Goal: Transaction & Acquisition: Purchase product/service

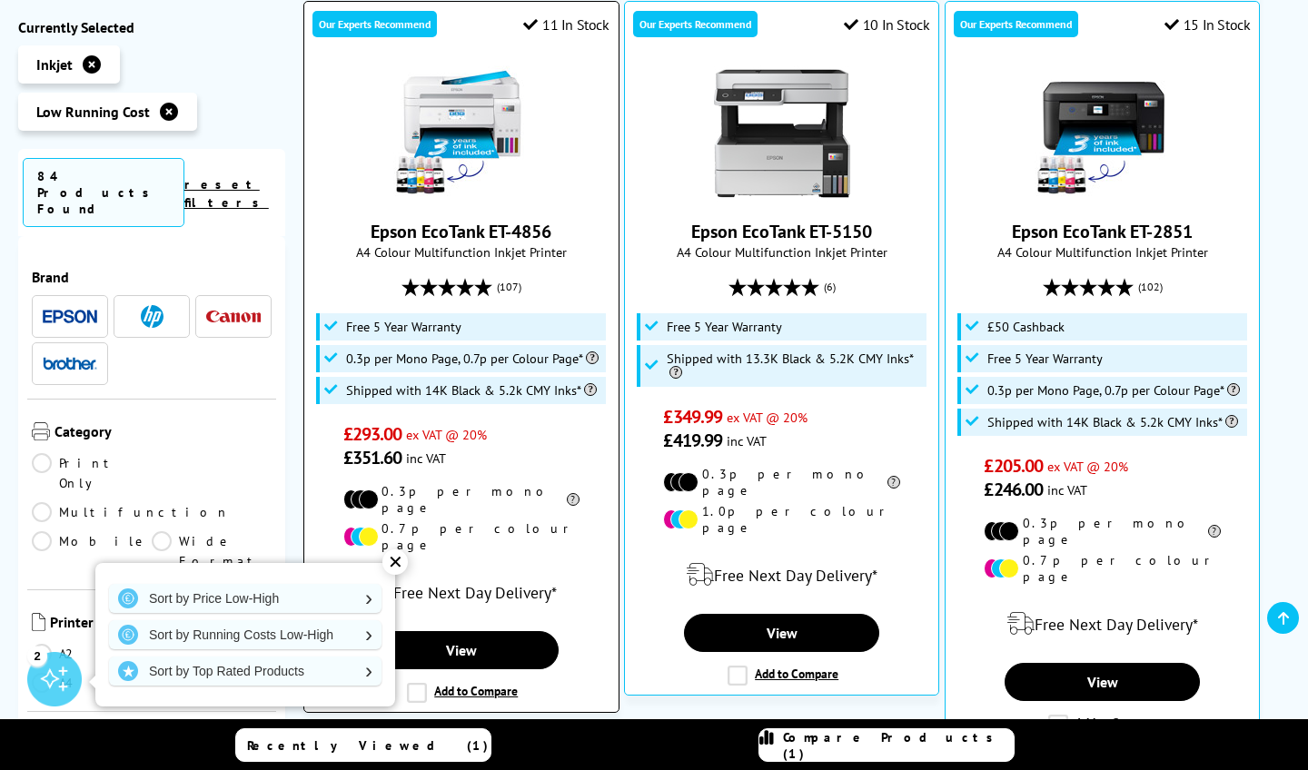
scroll to position [446, 0]
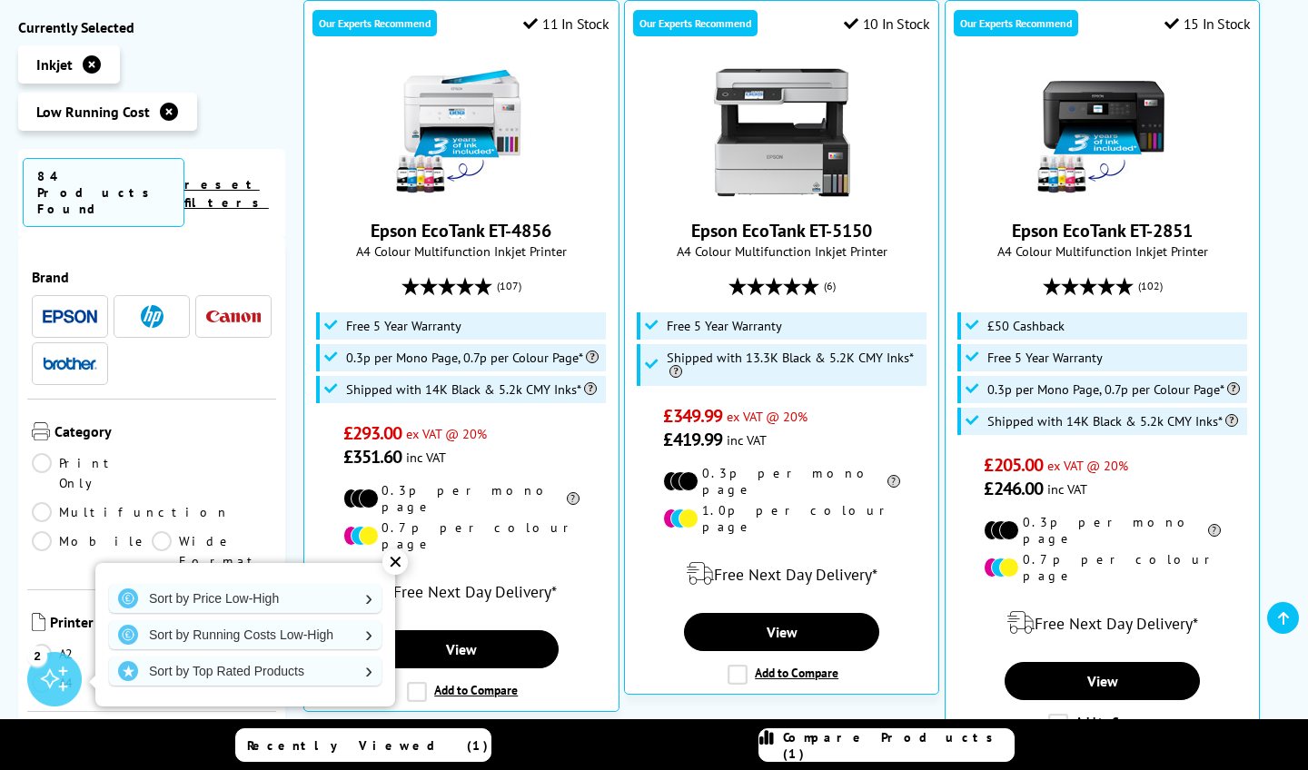
click at [230, 305] on span at bounding box center [233, 316] width 54 height 23
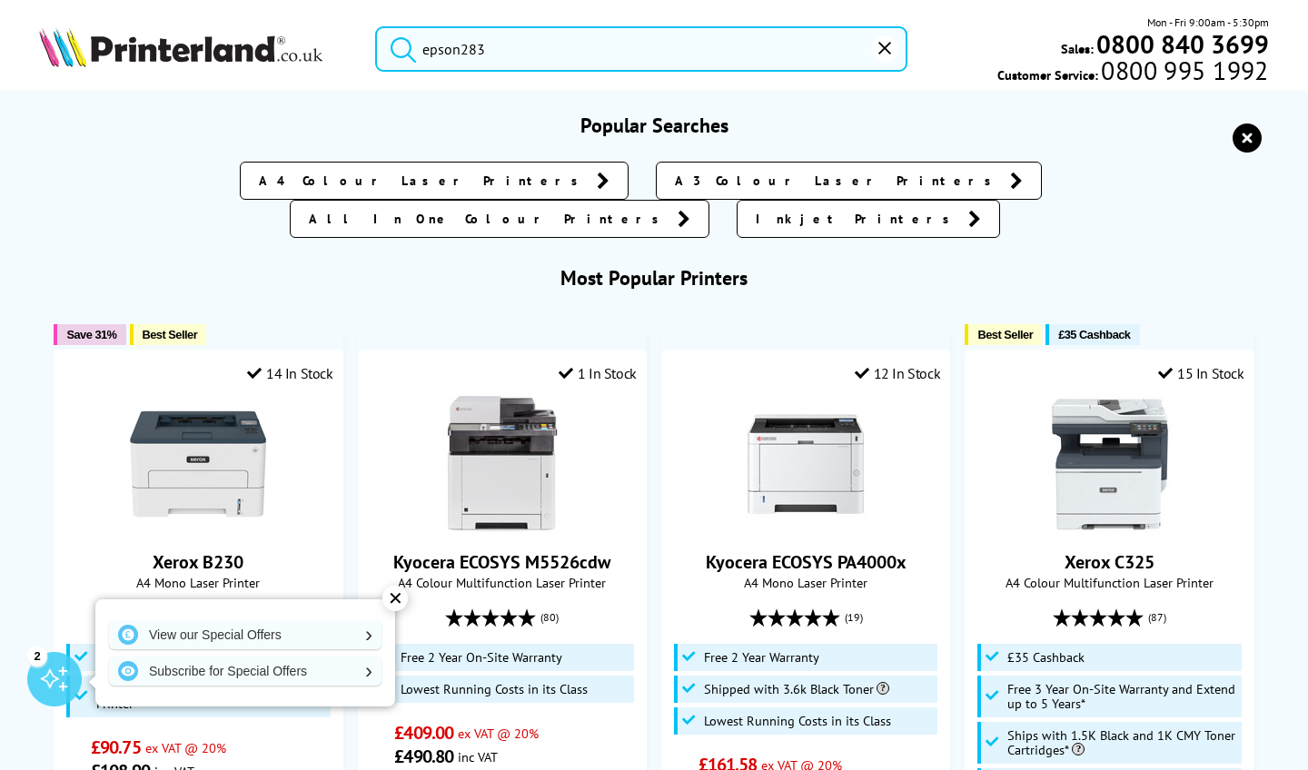
drag, startPoint x: 493, startPoint y: 53, endPoint x: 426, endPoint y: 51, distance: 67.2
click at [426, 51] on input "epson283" at bounding box center [640, 48] width 531 height 45
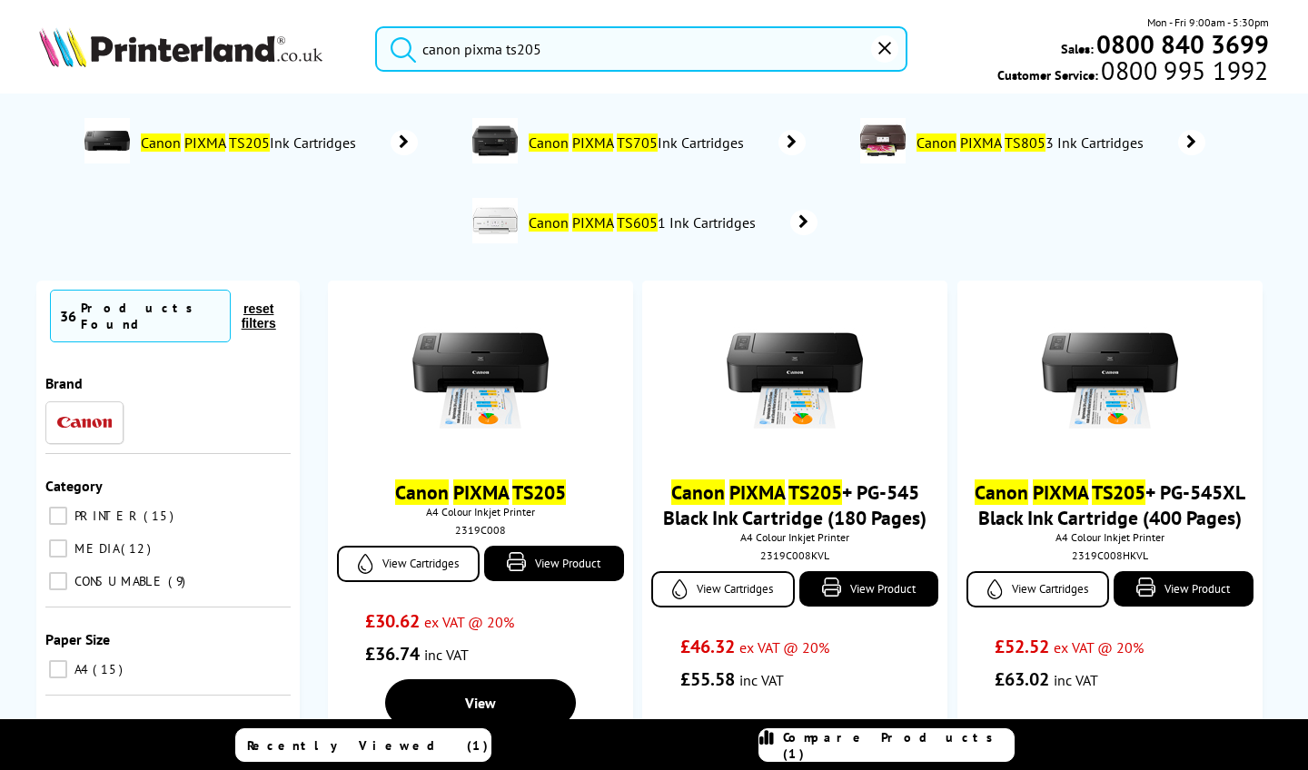
click at [399, 45] on button "submit" at bounding box center [398, 46] width 45 height 40
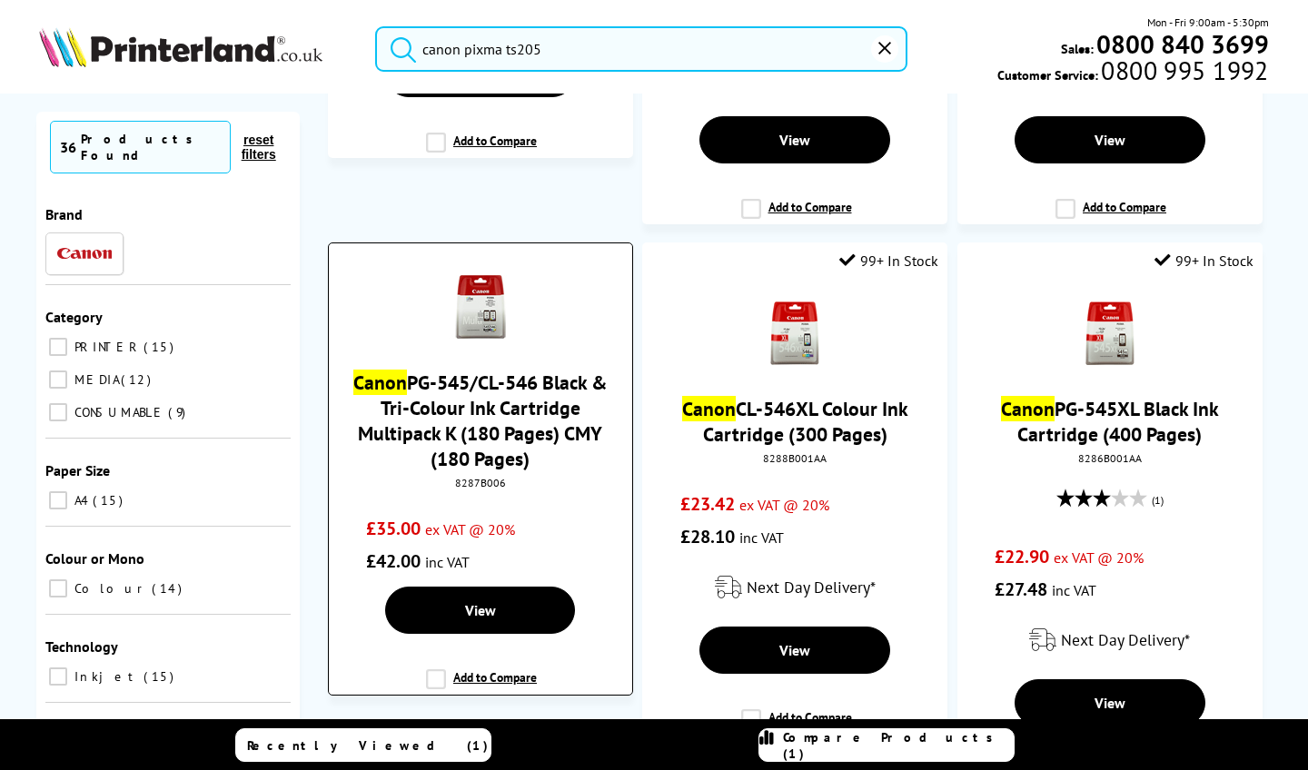
scroll to position [1795, 0]
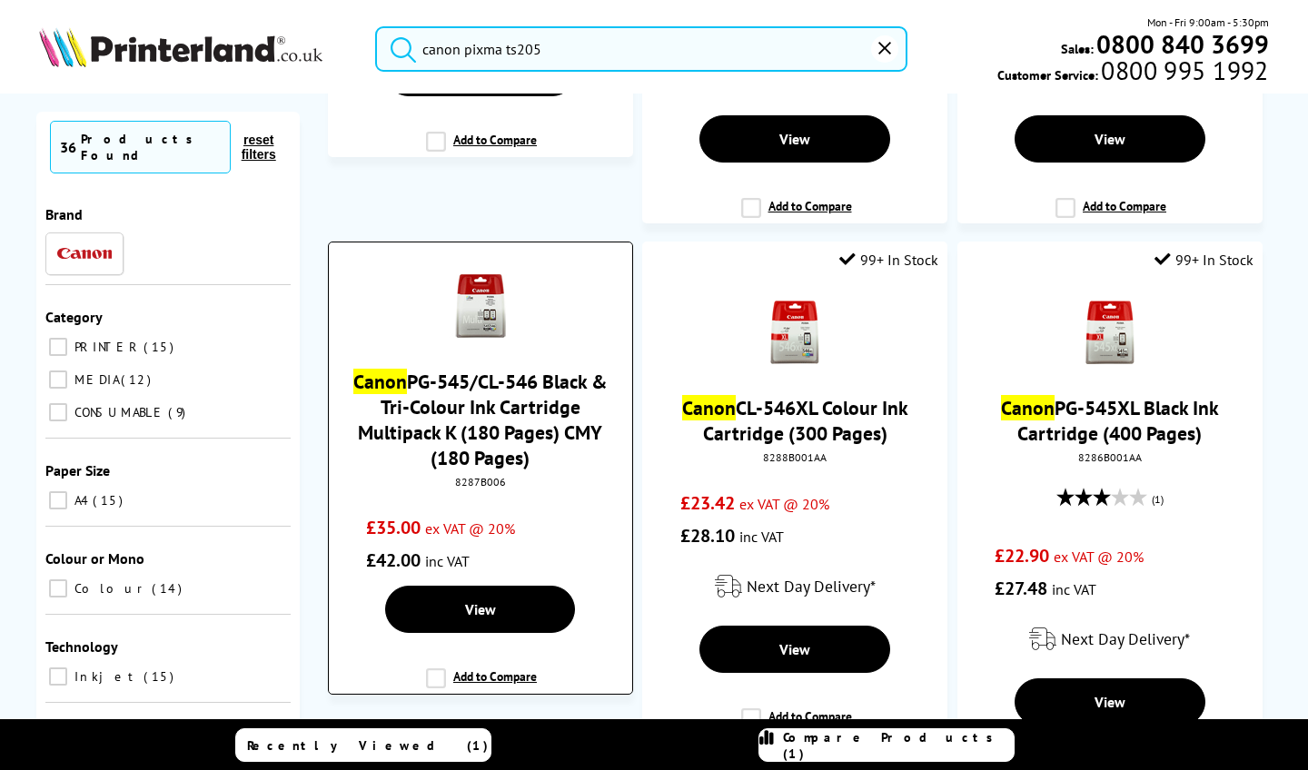
type input "canon pixma ts20"
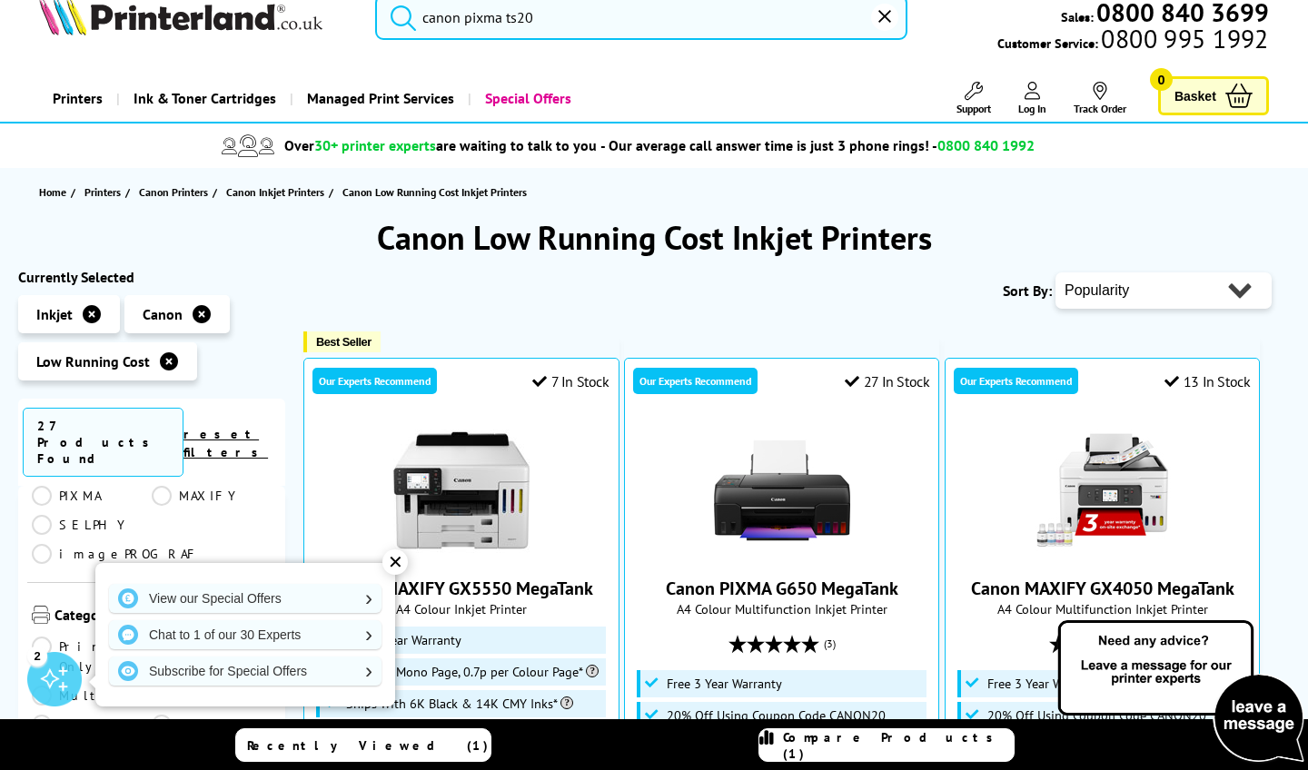
scroll to position [5, 0]
click at [157, 550] on img at bounding box center [152, 561] width 23 height 23
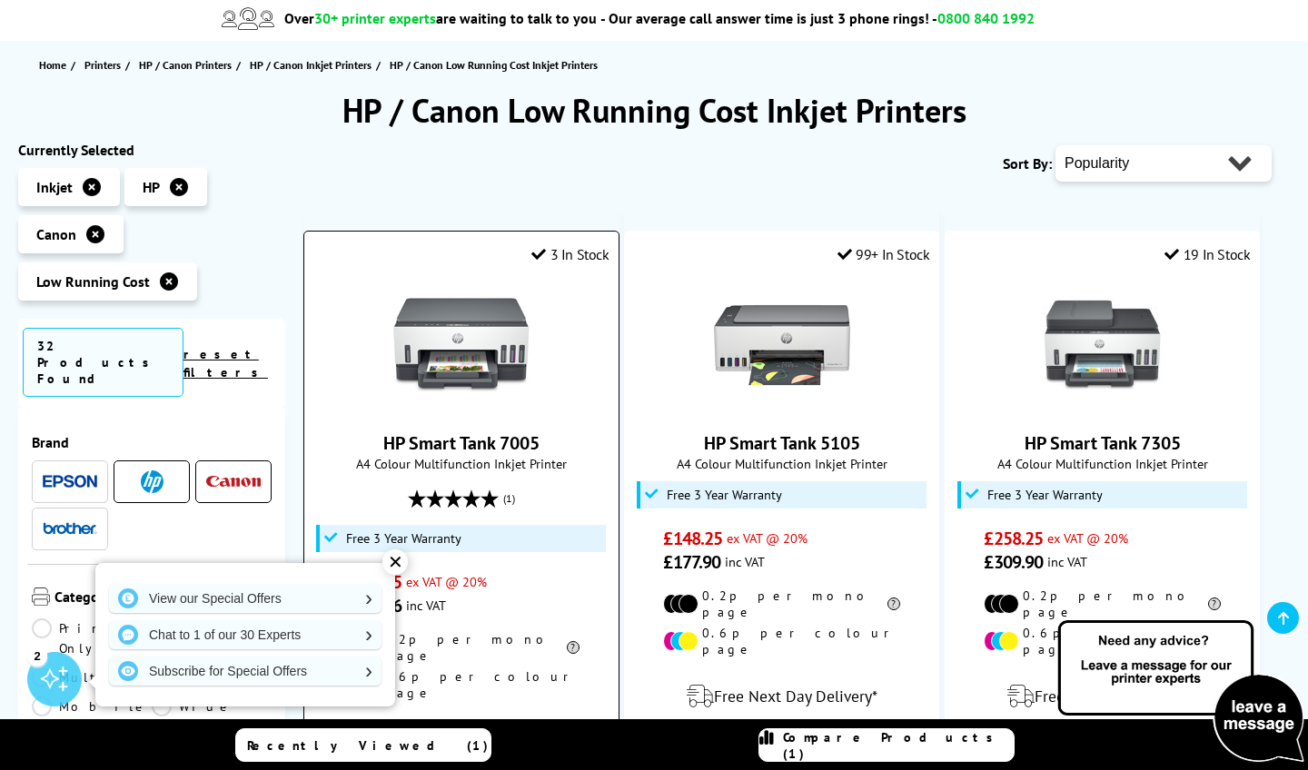
scroll to position [163, 0]
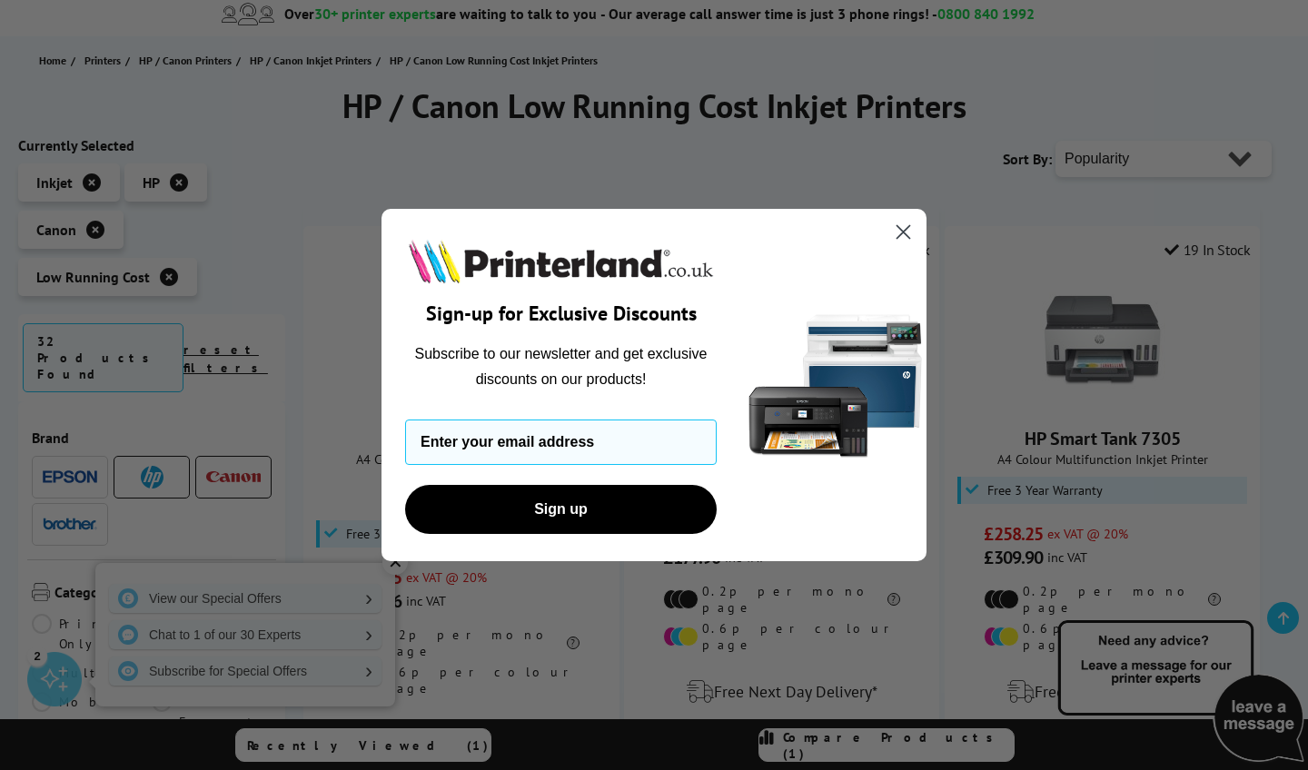
click at [910, 230] on circle "Close dialog" at bounding box center [903, 232] width 30 height 30
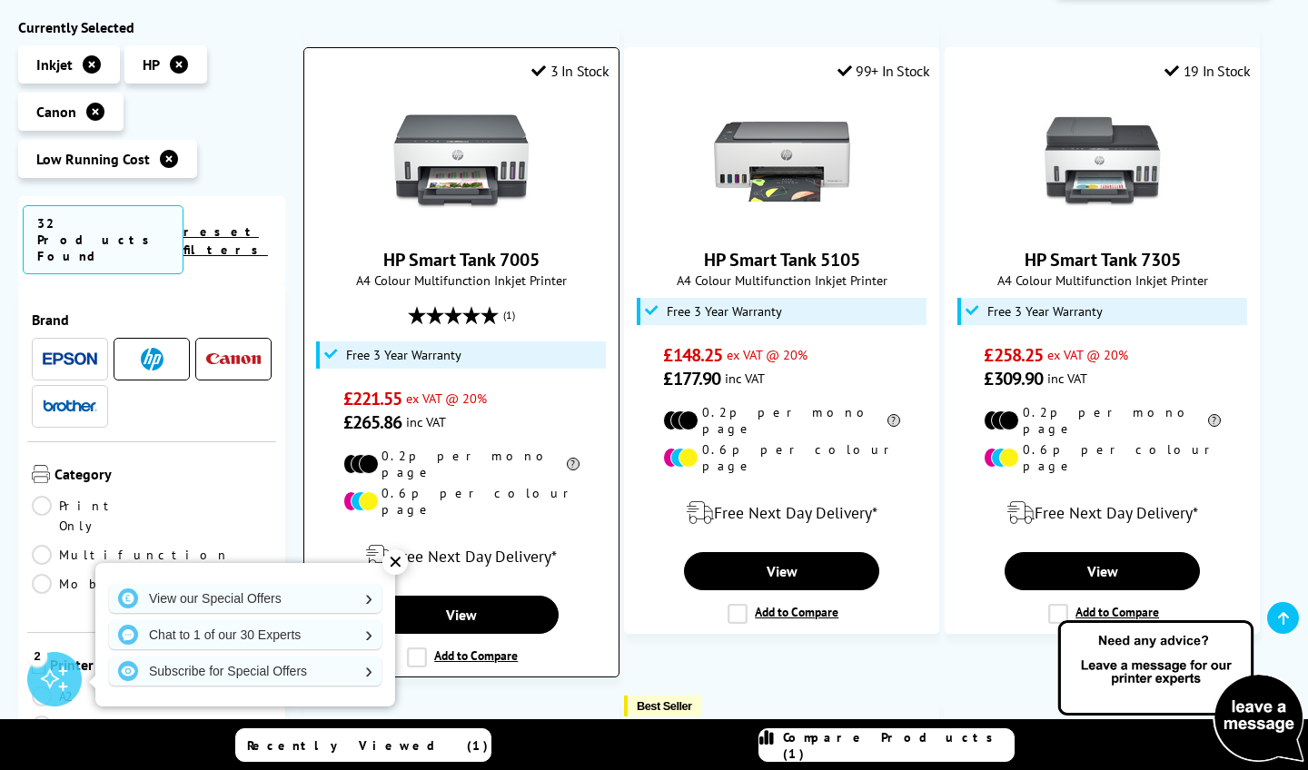
scroll to position [341, 0]
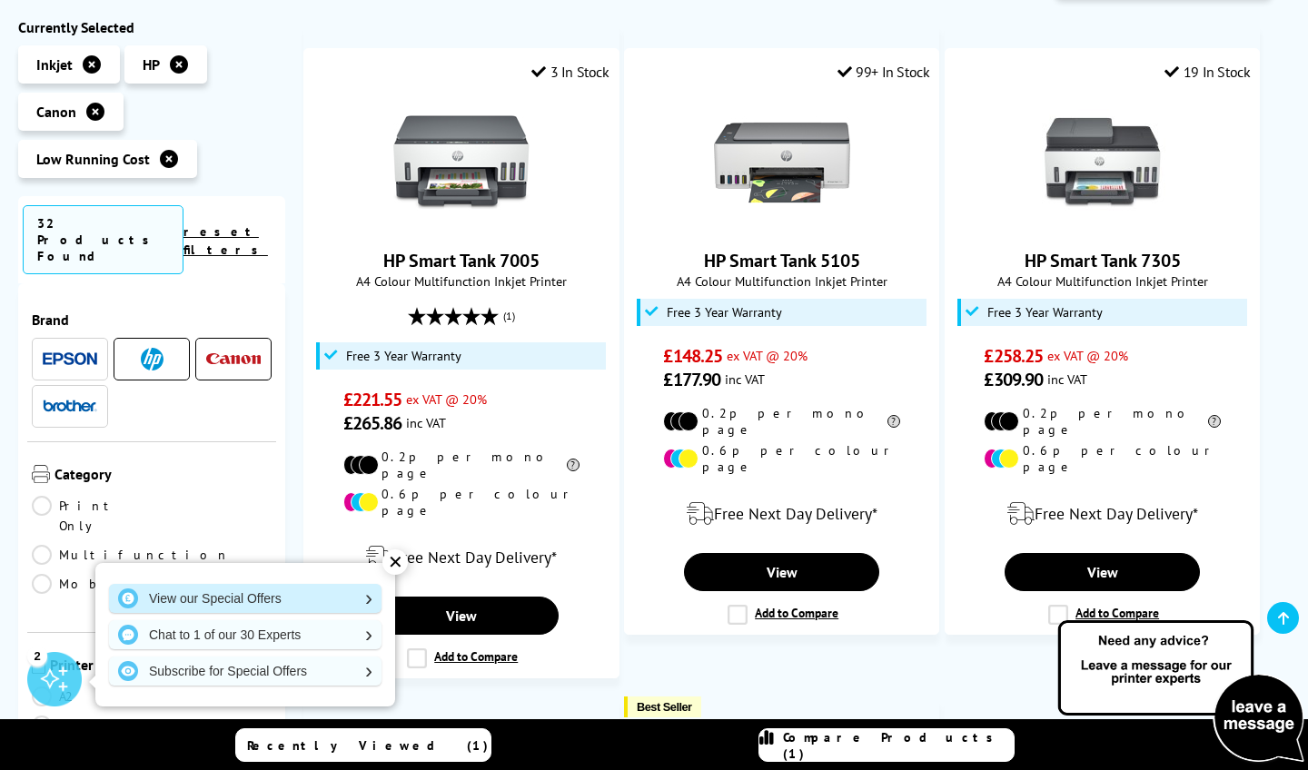
click at [255, 601] on link "View our Special Offers" at bounding box center [245, 598] width 272 height 29
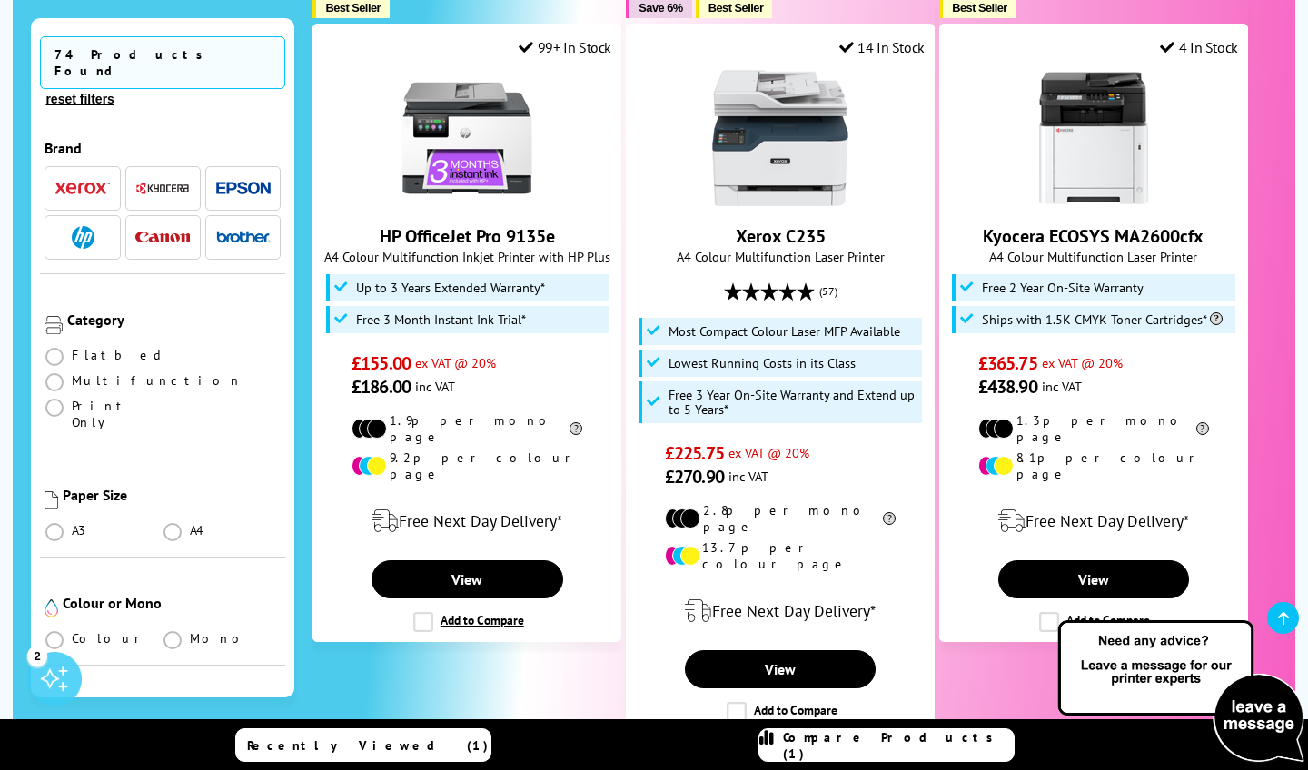
scroll to position [2730, 0]
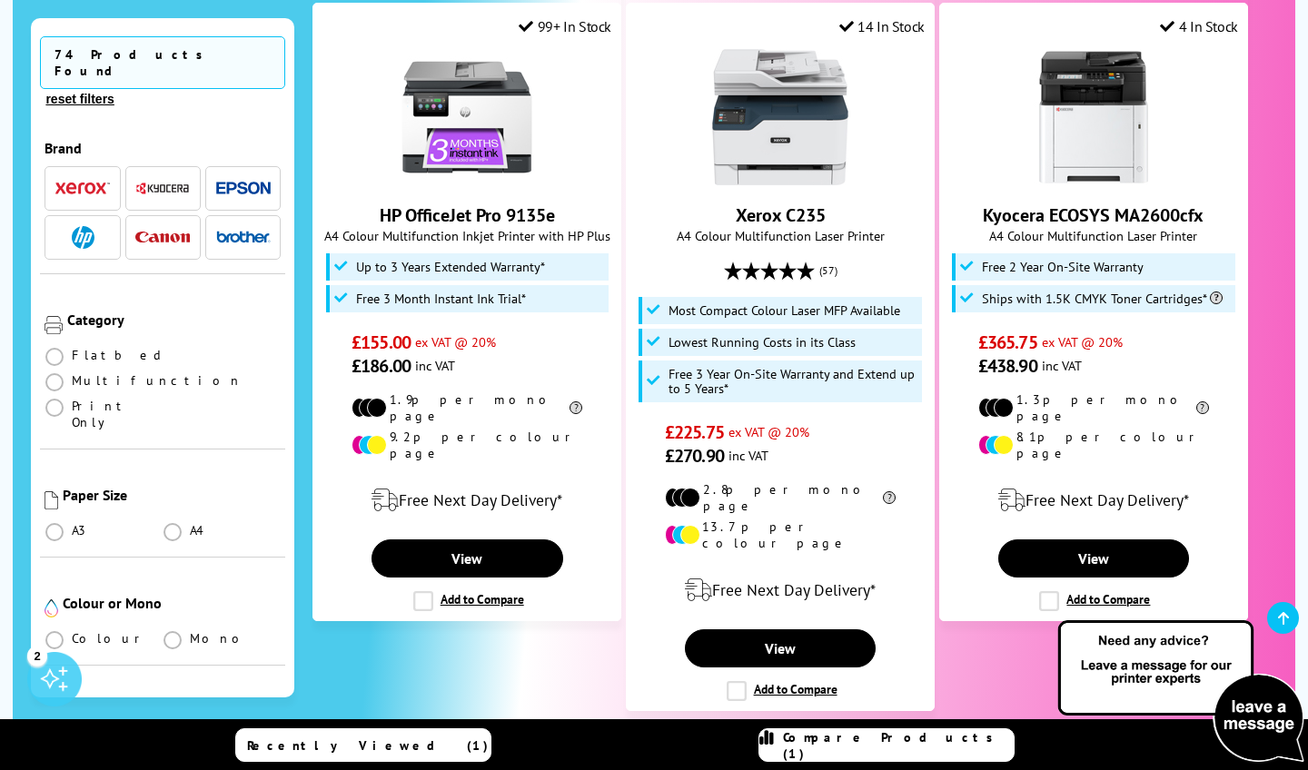
click at [163, 226] on span "button" at bounding box center [162, 237] width 54 height 23
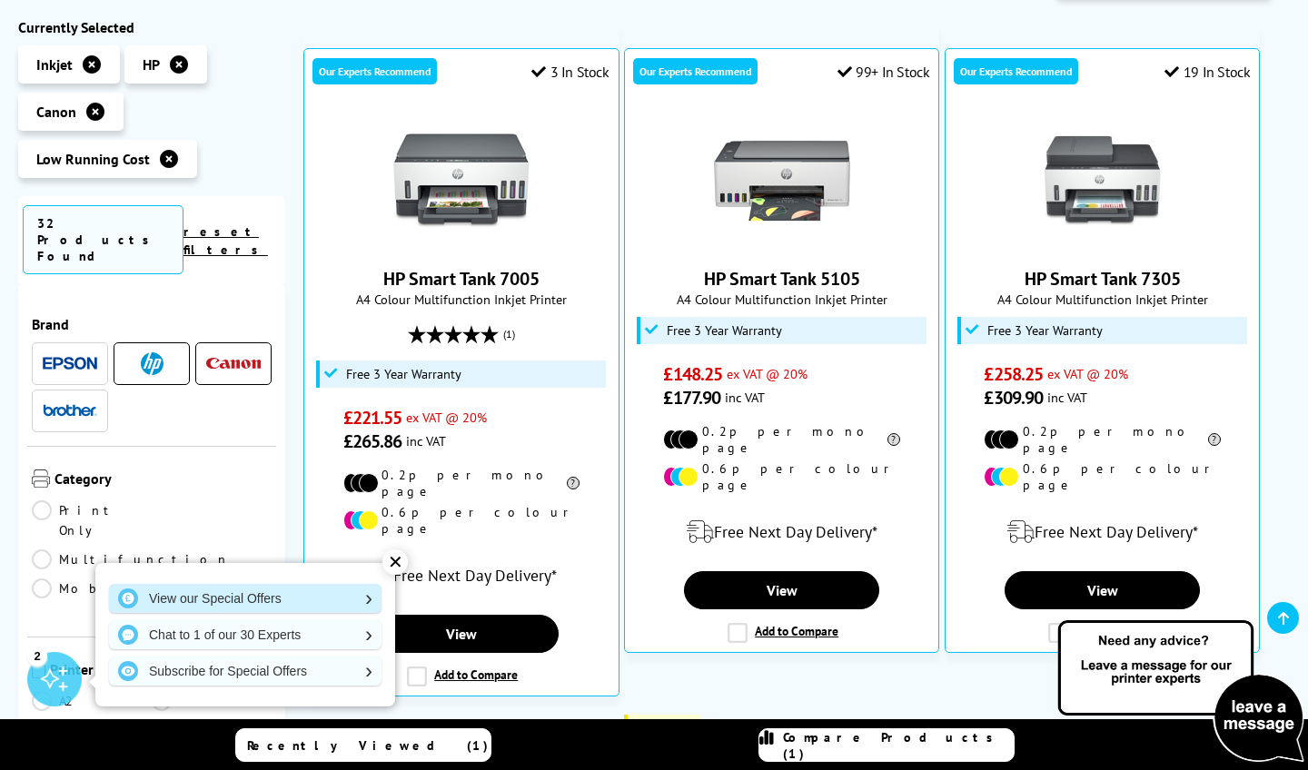
click at [201, 593] on link "View our Special Offers" at bounding box center [245, 598] width 272 height 29
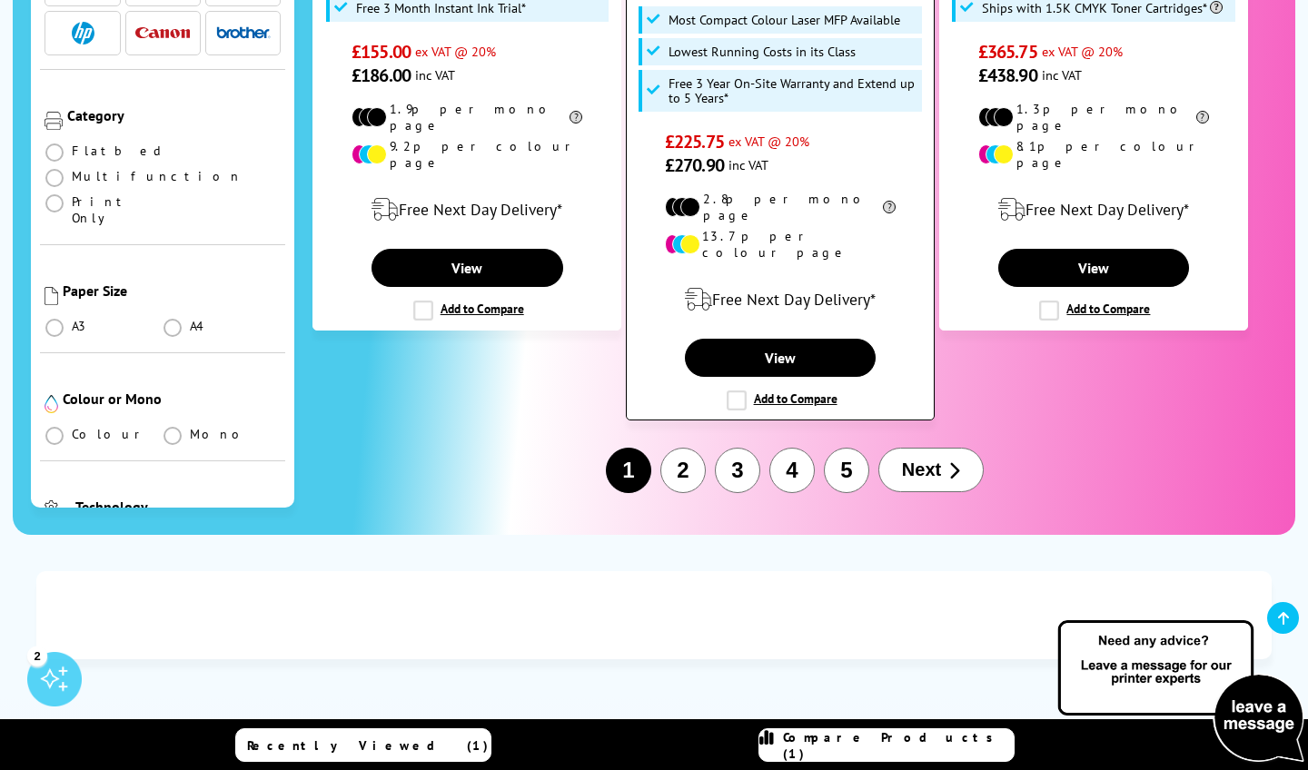
scroll to position [3021, 0]
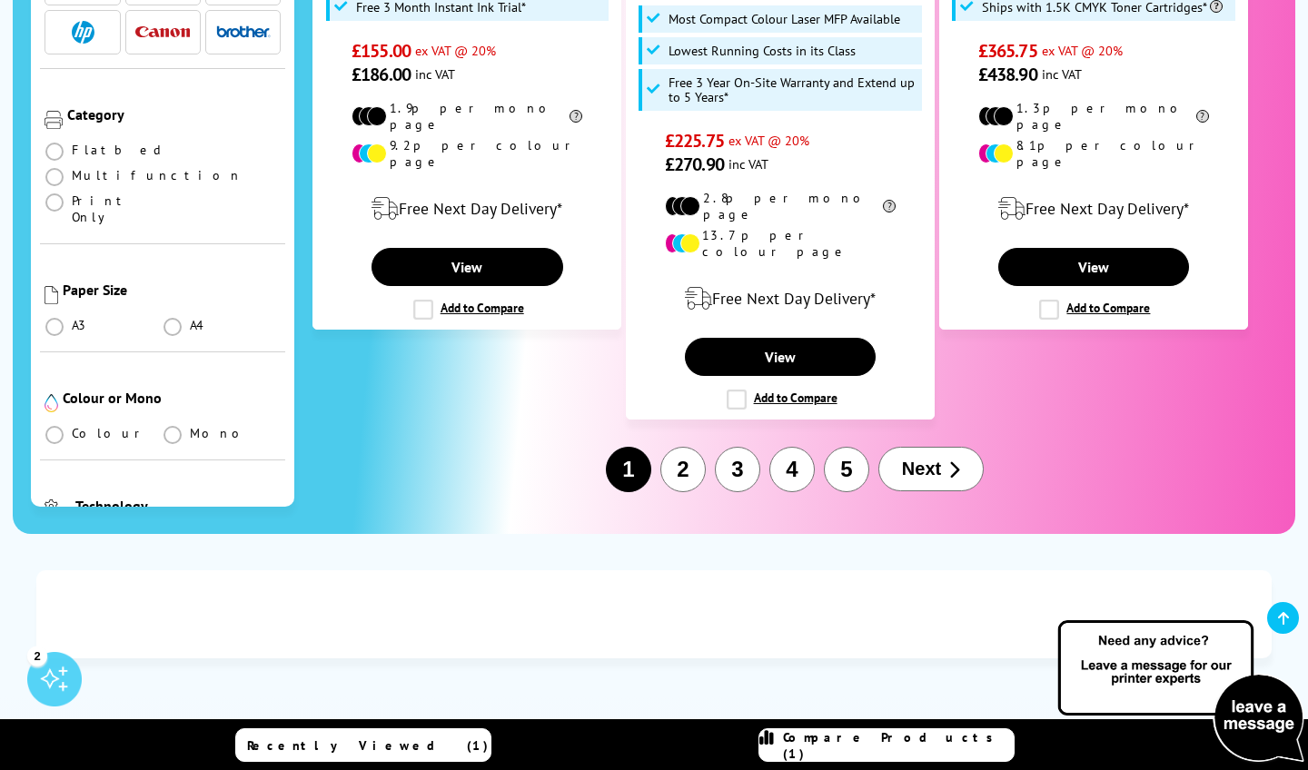
click at [684, 447] on button "2" at bounding box center [682, 469] width 45 height 45
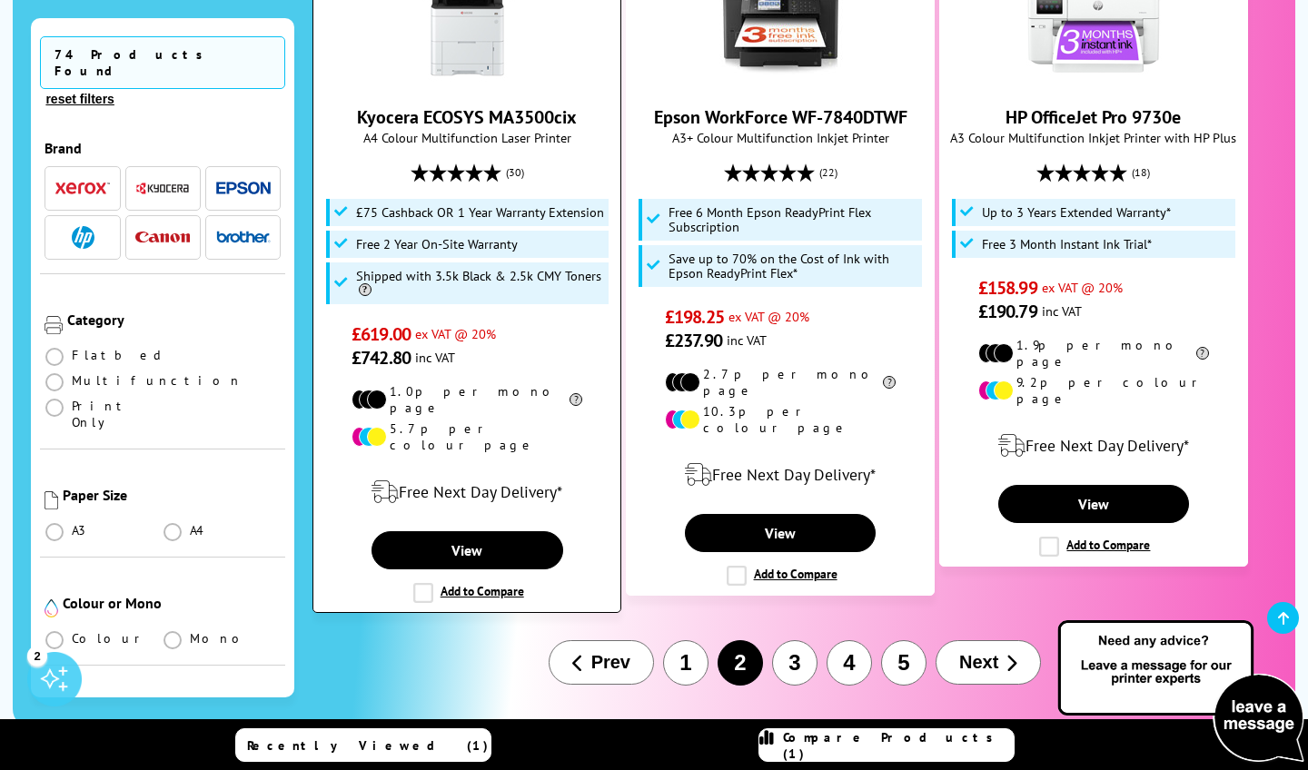
scroll to position [2855, 0]
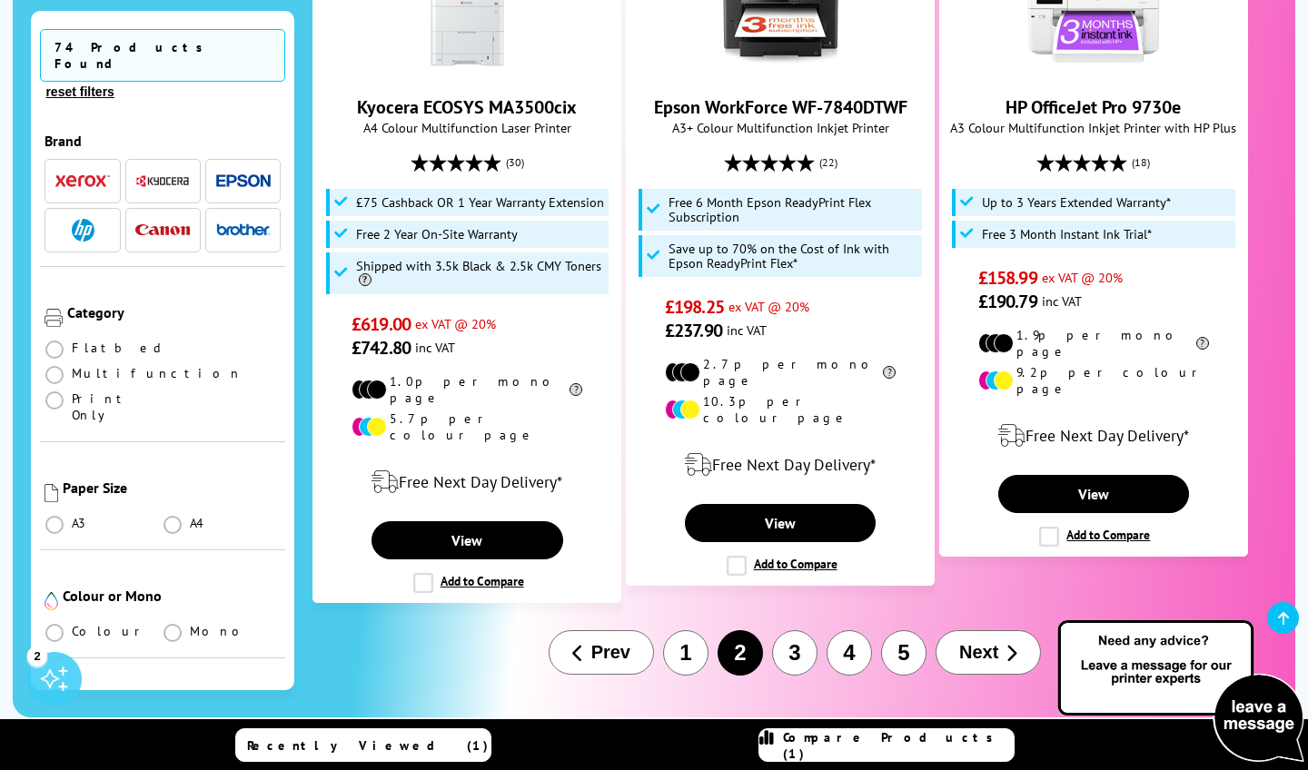
click at [796, 630] on button "3" at bounding box center [794, 652] width 45 height 45
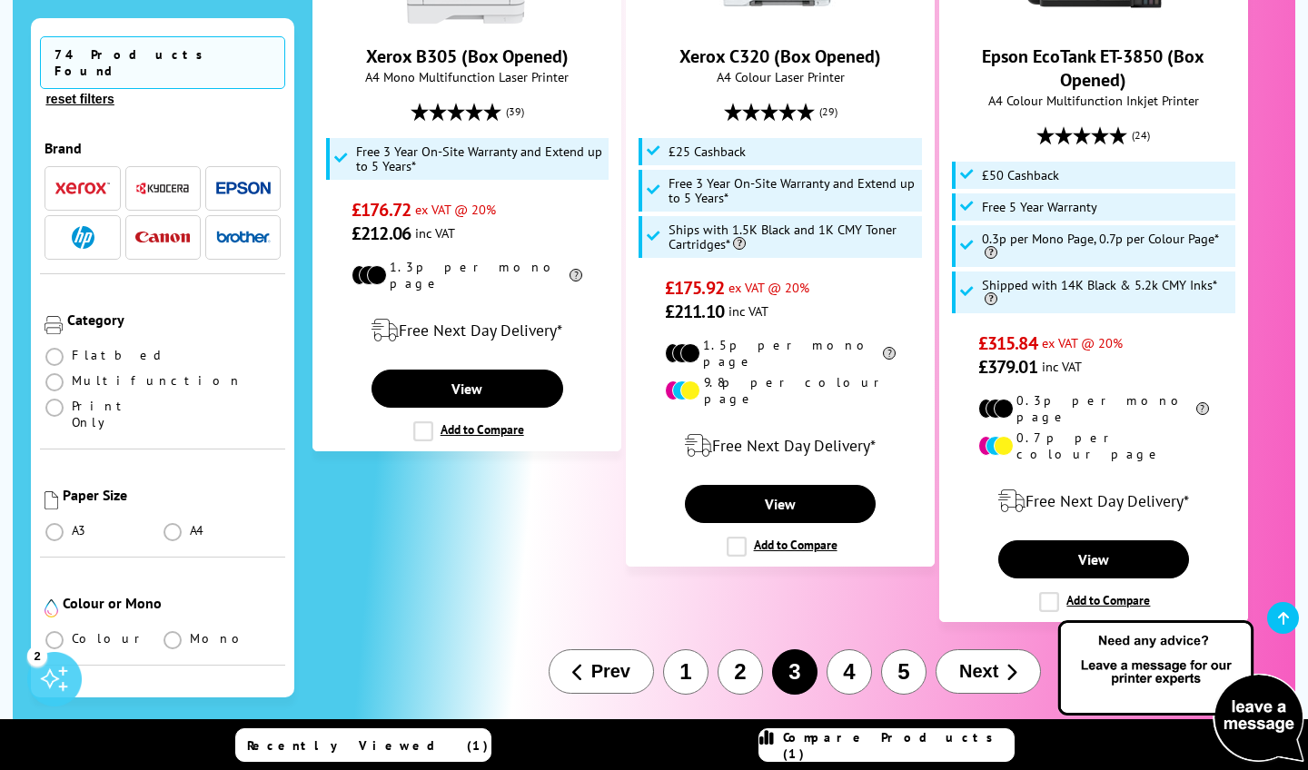
scroll to position [2817, 0]
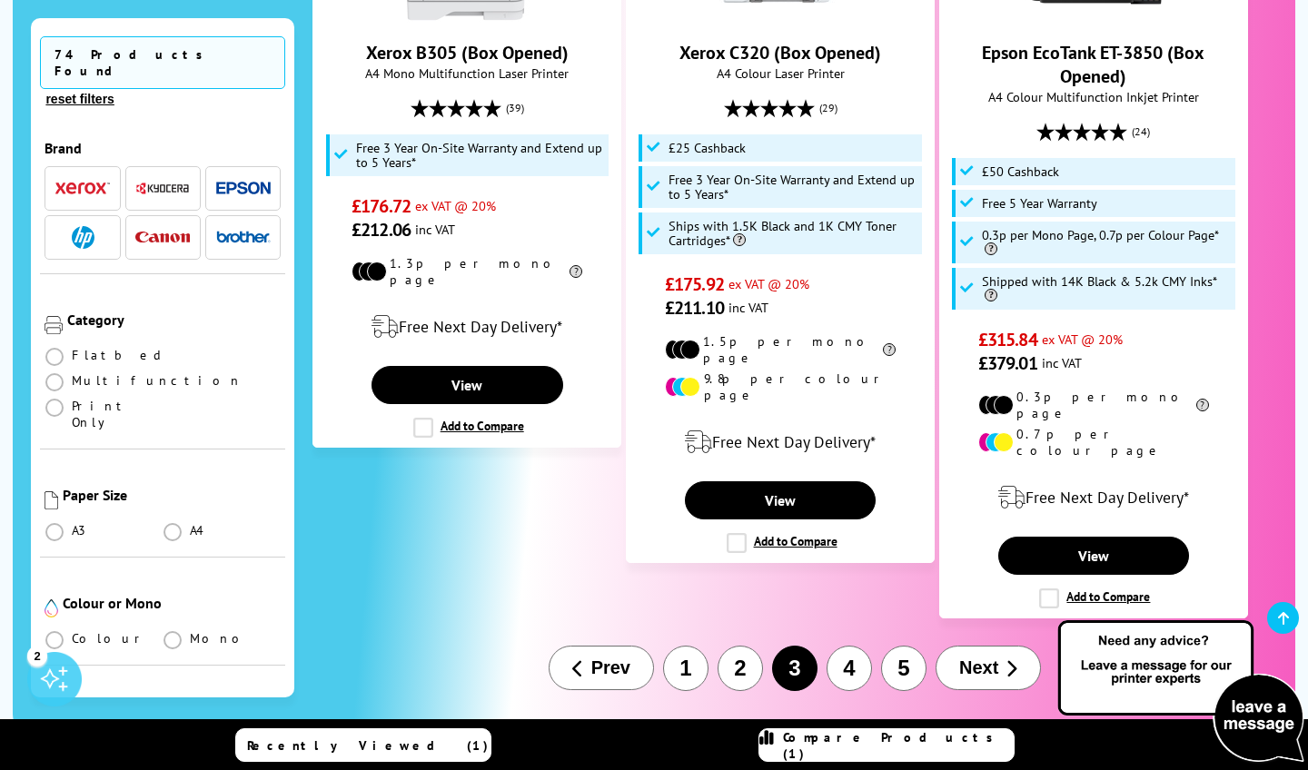
click at [848, 646] on button "4" at bounding box center [848, 668] width 45 height 45
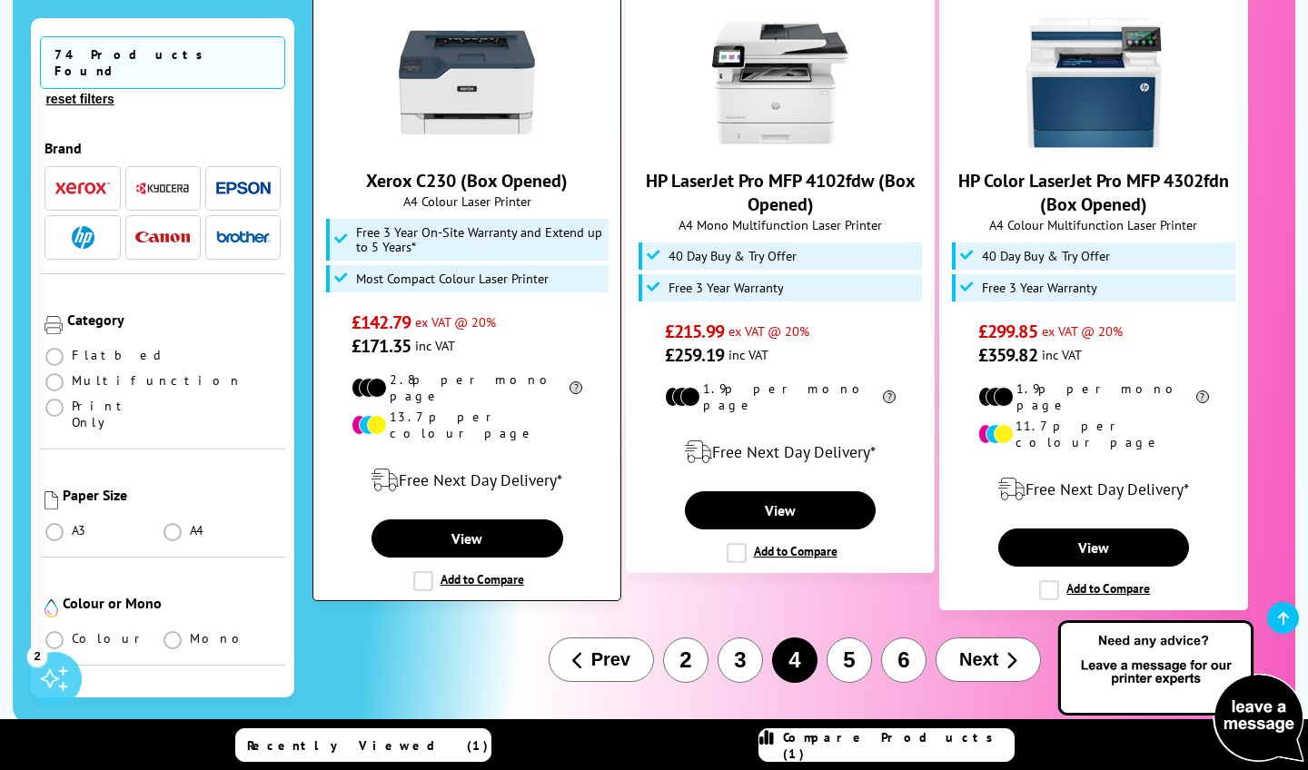
scroll to position [2701, 0]
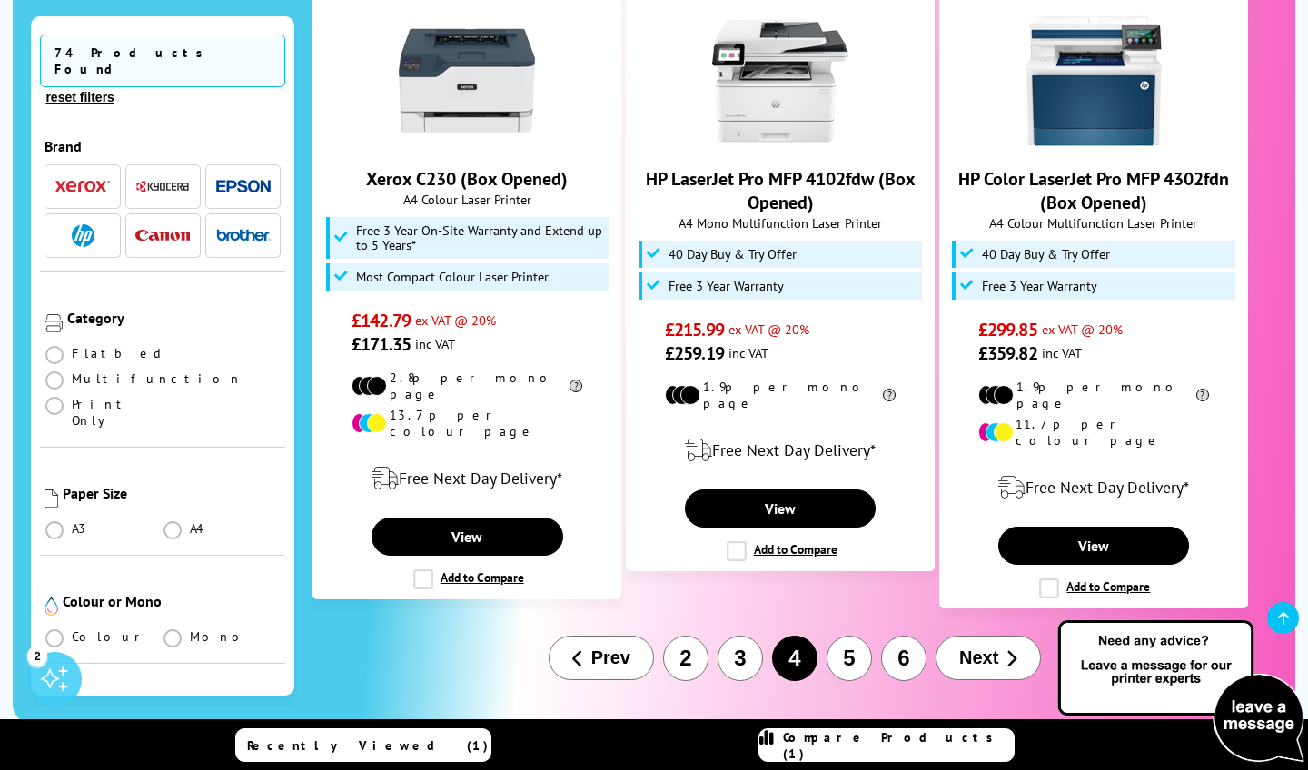
click at [841, 636] on button "5" at bounding box center [848, 658] width 45 height 45
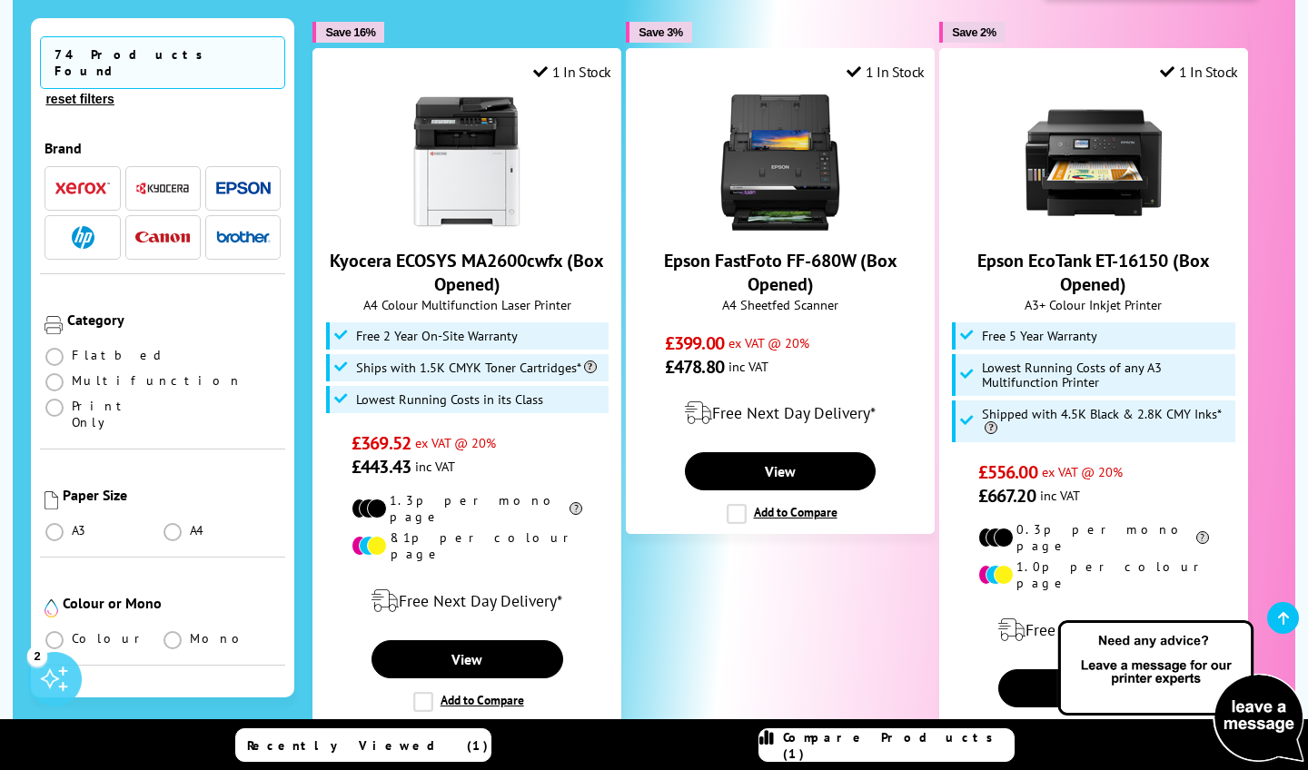
scroll to position [194, 0]
